Goal: Task Accomplishment & Management: Complete application form

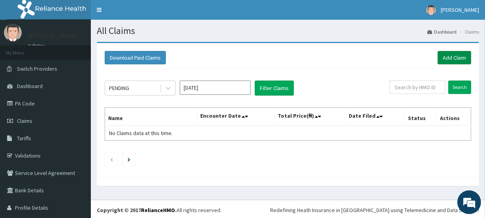
click at [439, 59] on link "Add Claim" at bounding box center [455, 57] width 34 height 13
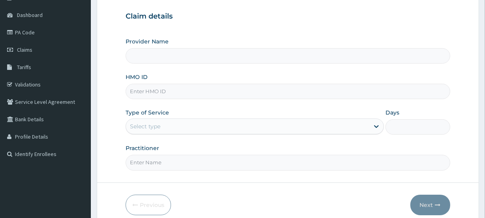
scroll to position [72, 0]
click at [190, 94] on input "HMO ID" at bounding box center [288, 90] width 325 height 15
type input "Primus Hospital Ltd"
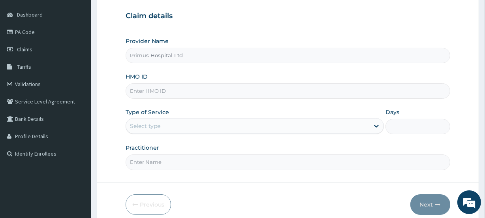
type input "FAB/10145/B"
click at [181, 123] on div "Select type" at bounding box center [248, 126] width 244 height 13
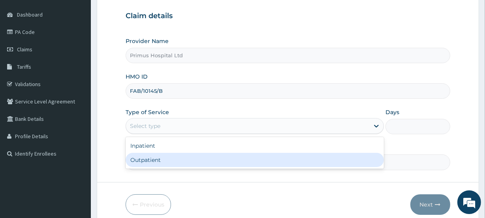
click at [159, 156] on div "Outpatient" at bounding box center [255, 160] width 259 height 14
type input "1"
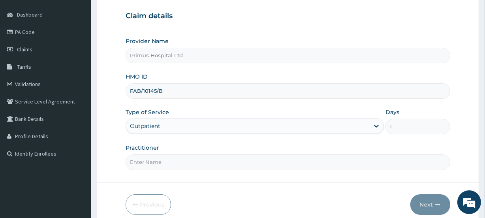
click at [168, 157] on input "Practitioner" at bounding box center [288, 162] width 325 height 15
type input "DR S O ALIU"
click at [421, 200] on button "Next" at bounding box center [431, 205] width 40 height 21
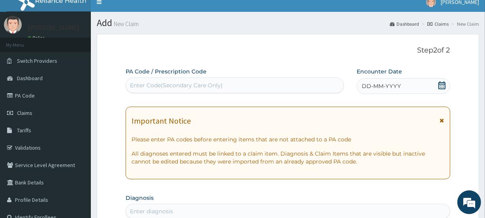
scroll to position [0, 0]
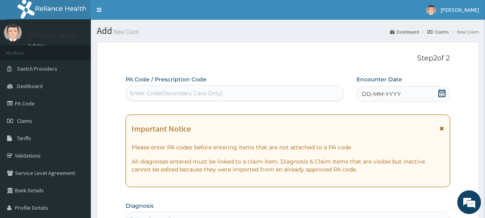
click at [444, 95] on icon at bounding box center [442, 93] width 8 height 8
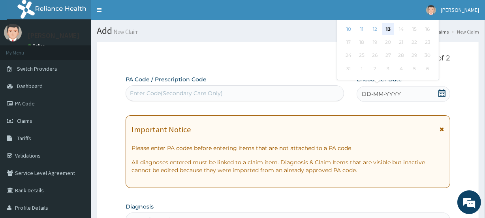
click at [387, 31] on div "13" at bounding box center [388, 29] width 12 height 12
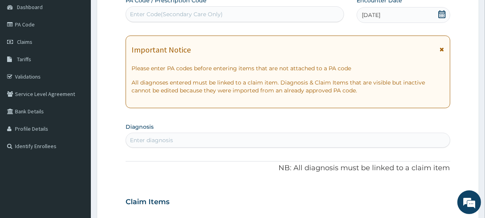
scroll to position [144, 0]
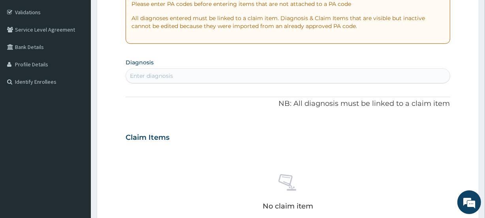
click at [225, 78] on div "Enter diagnosis" at bounding box center [288, 76] width 324 height 13
type input "MALAR"
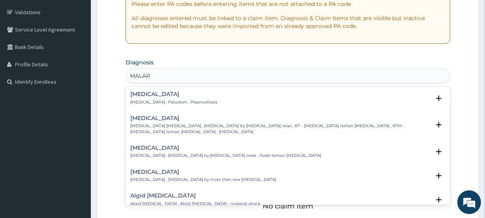
click at [146, 94] on h4 "Malaria" at bounding box center [173, 94] width 87 height 6
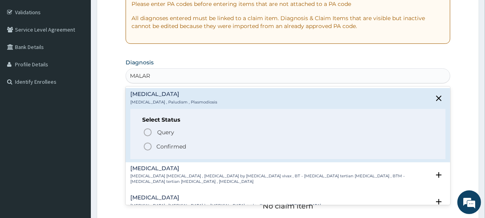
click at [146, 147] on icon "status option filled" at bounding box center [147, 146] width 9 height 9
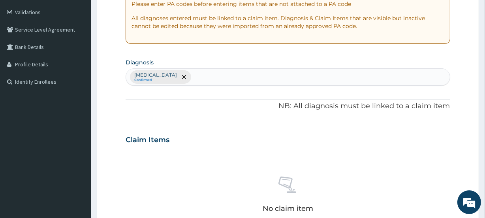
scroll to position [287, 0]
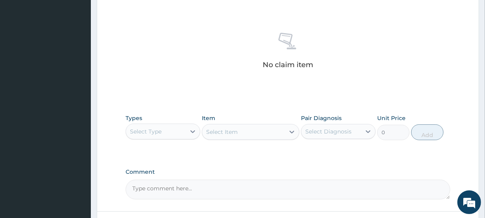
click at [168, 125] on div "Select Type" at bounding box center [156, 131] width 60 height 13
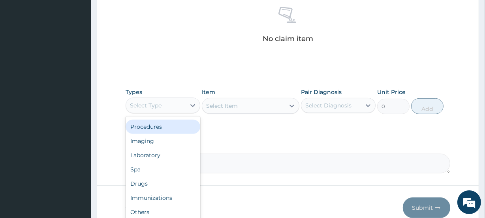
scroll to position [351, 0]
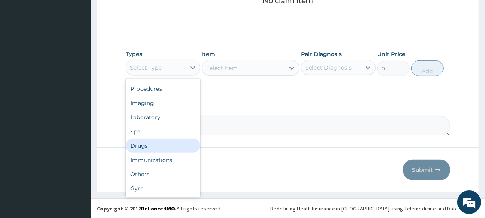
click at [166, 140] on div "Drugs" at bounding box center [163, 146] width 75 height 14
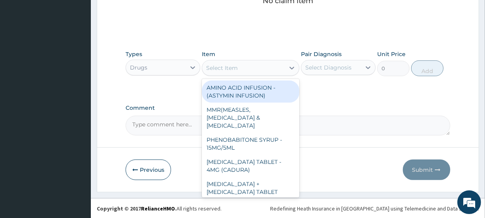
click at [229, 69] on div "Select Item" at bounding box center [222, 68] width 32 height 8
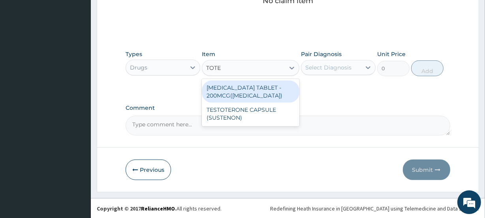
type input "TOT"
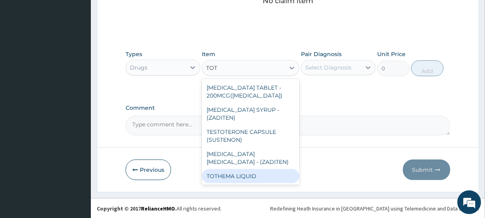
click at [237, 169] on div "TOTHEMA LIQUID" at bounding box center [250, 176] width 97 height 14
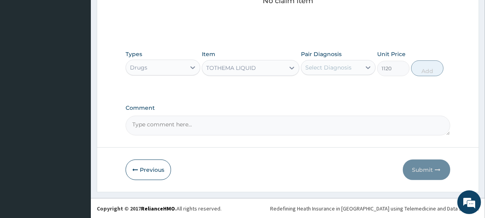
type input "1120"
